Goal: Find contact information: Find contact information

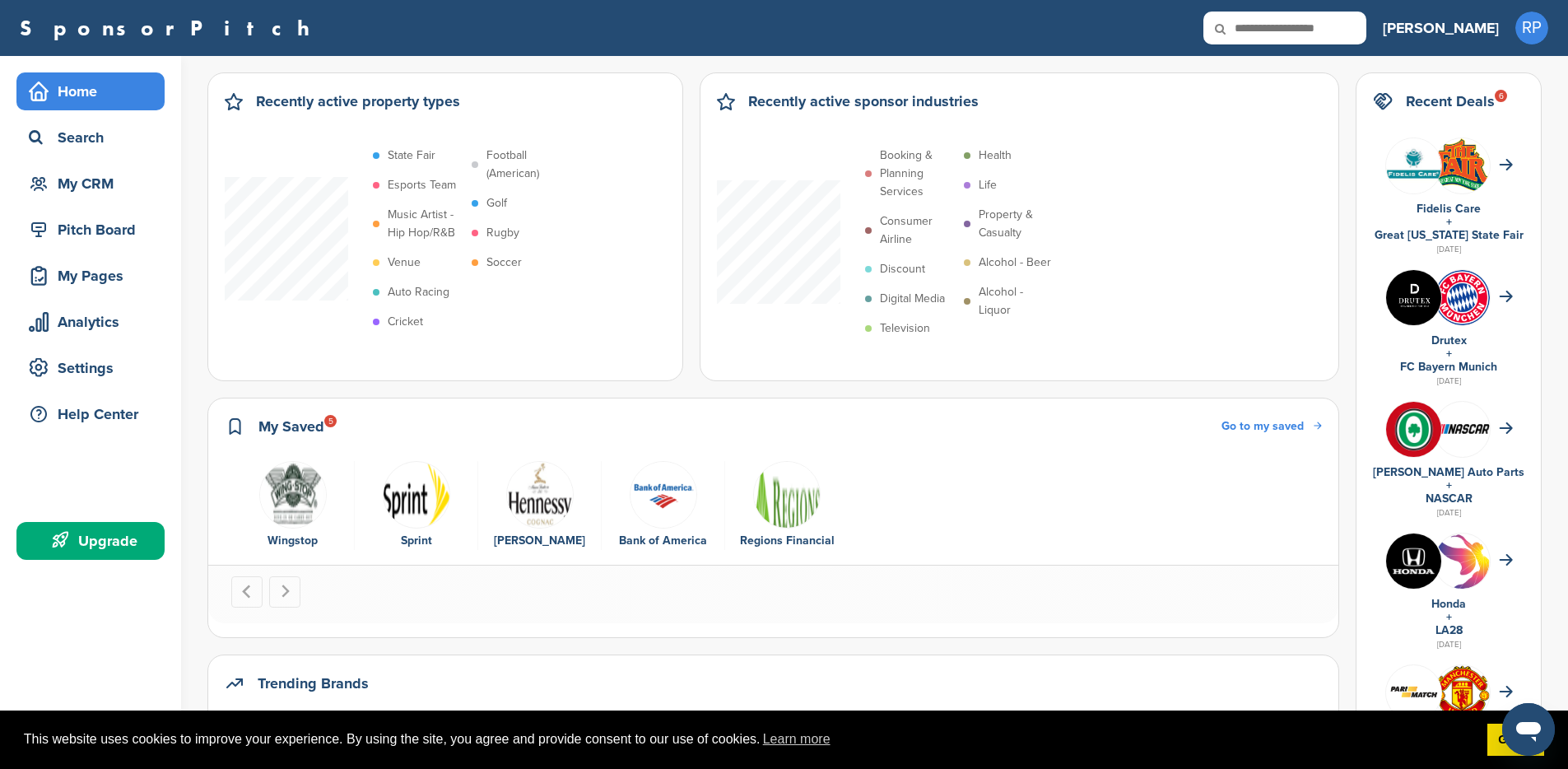
click at [302, 496] on img "1 of 5" at bounding box center [293, 495] width 67 height 67
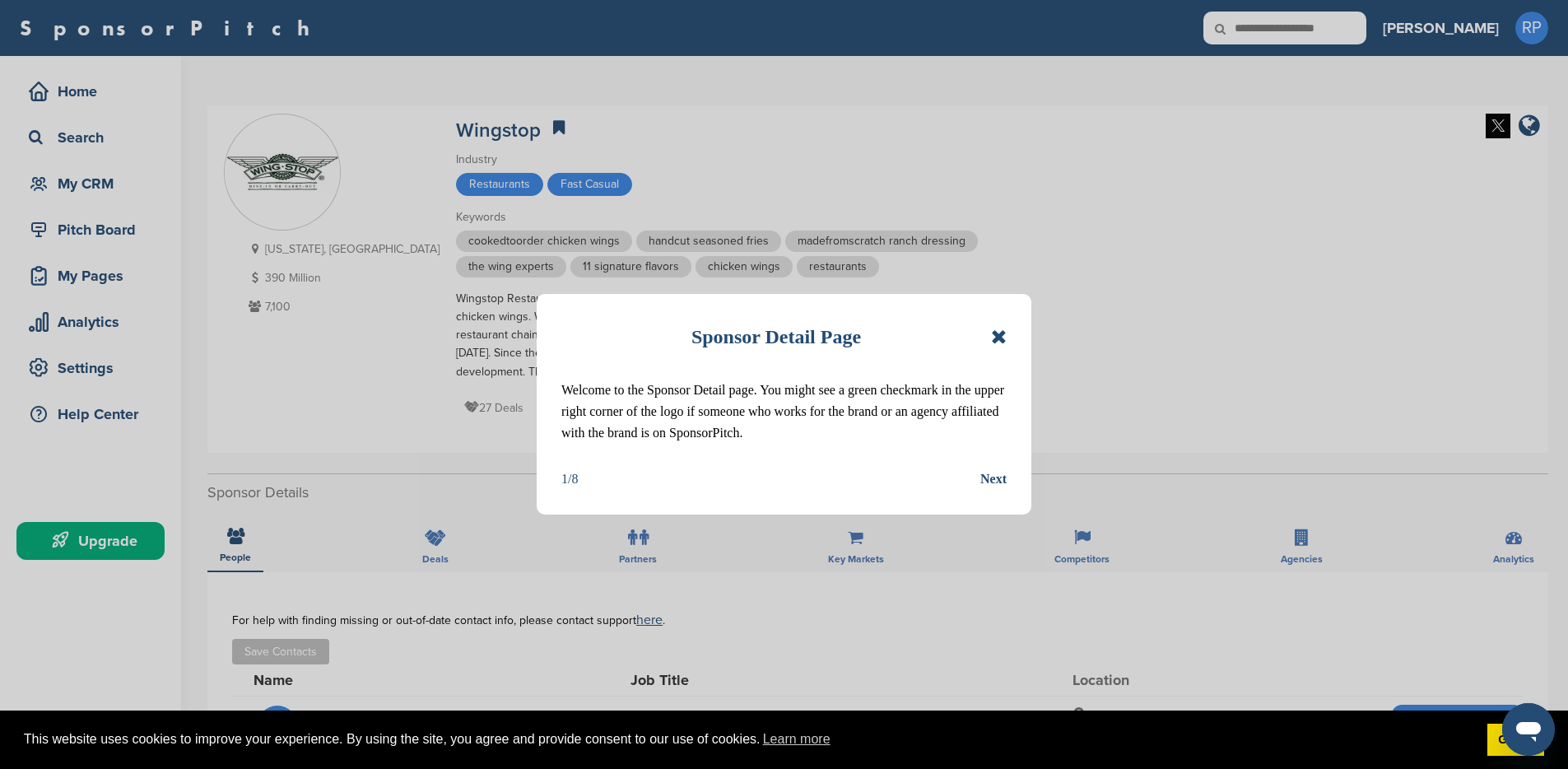
click at [997, 334] on icon at bounding box center [999, 337] width 16 height 20
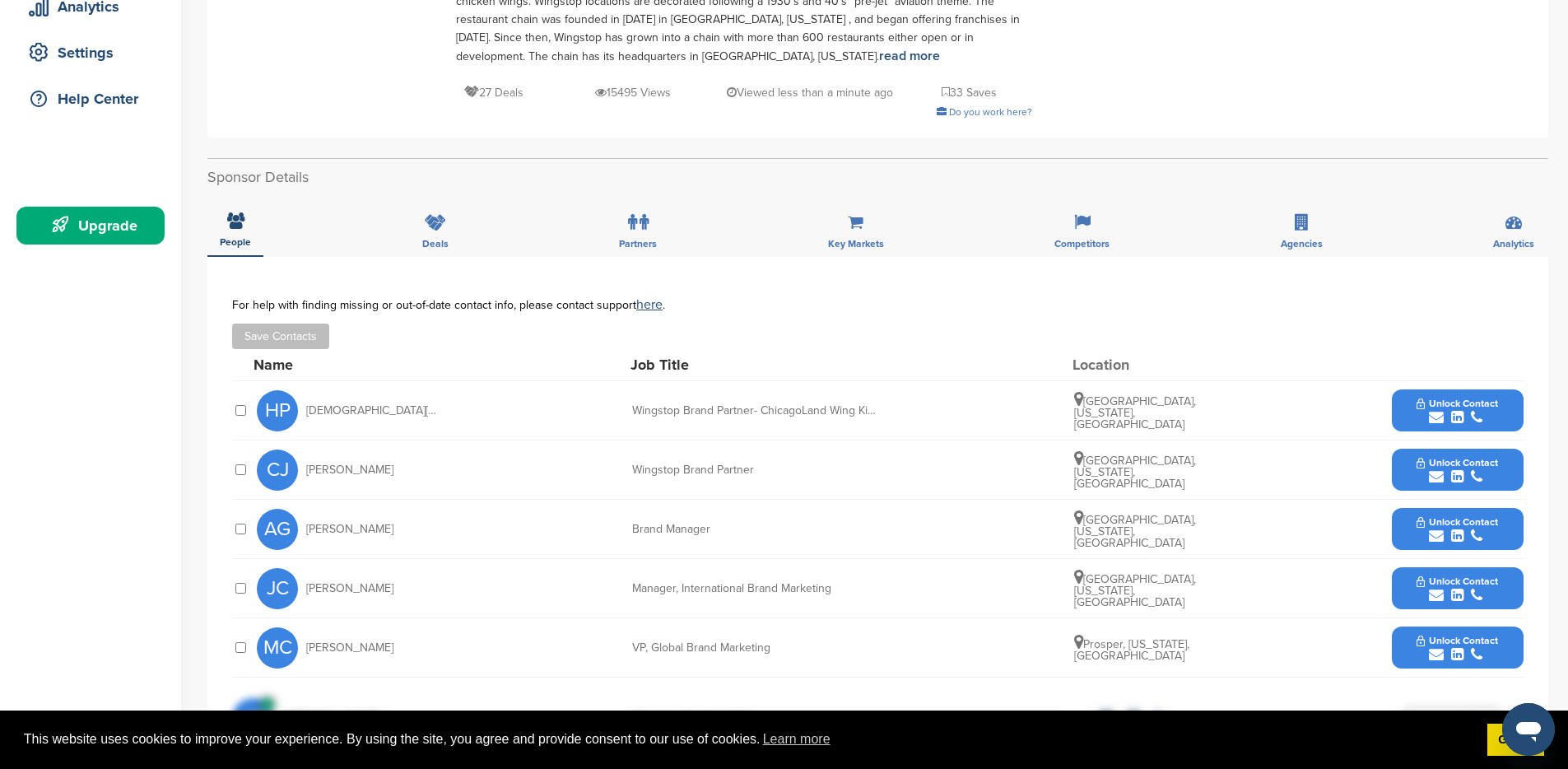
scroll to position [316, 0]
drag, startPoint x: 394, startPoint y: 527, endPoint x: 303, endPoint y: 523, distance: 91.1
click at [303, 523] on div "AG [PERSON_NAME]" at bounding box center [347, 528] width 181 height 41
copy span "[PERSON_NAME]"
